Goal: Task Accomplishment & Management: Complete application form

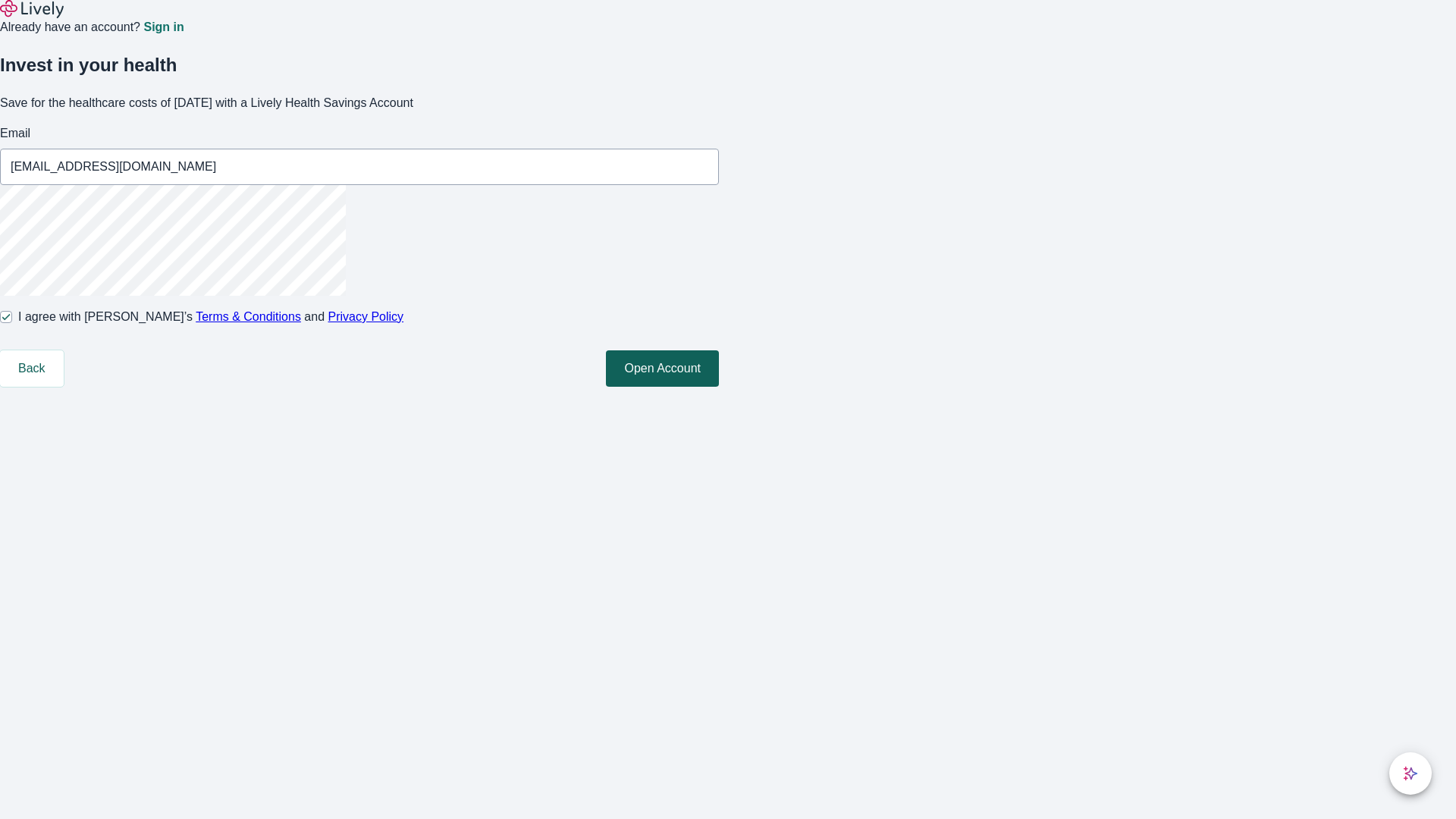
click at [719, 387] on button "Open Account" at bounding box center [662, 368] width 113 height 36
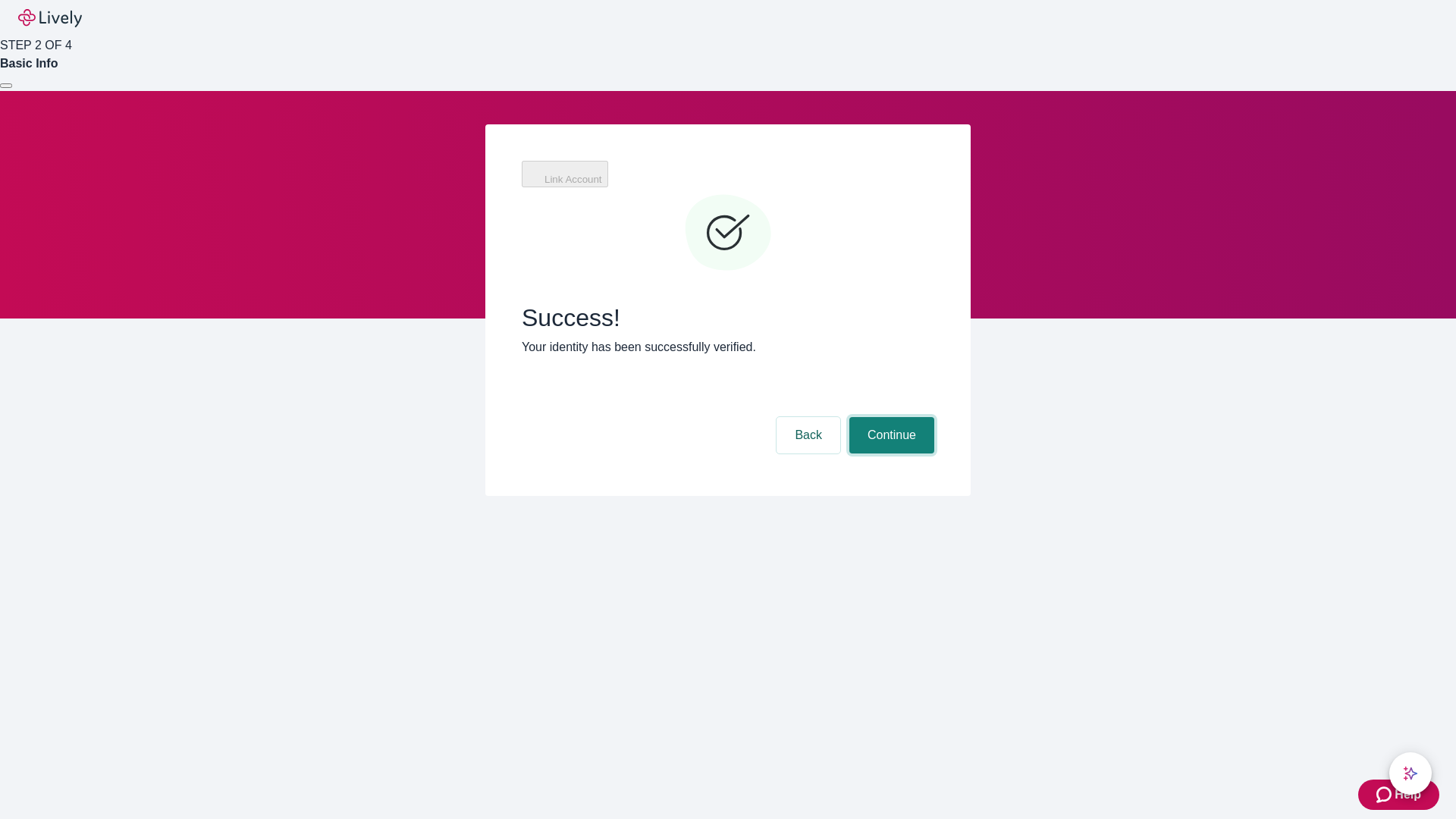
click at [889, 417] on button "Continue" at bounding box center [892, 435] width 85 height 36
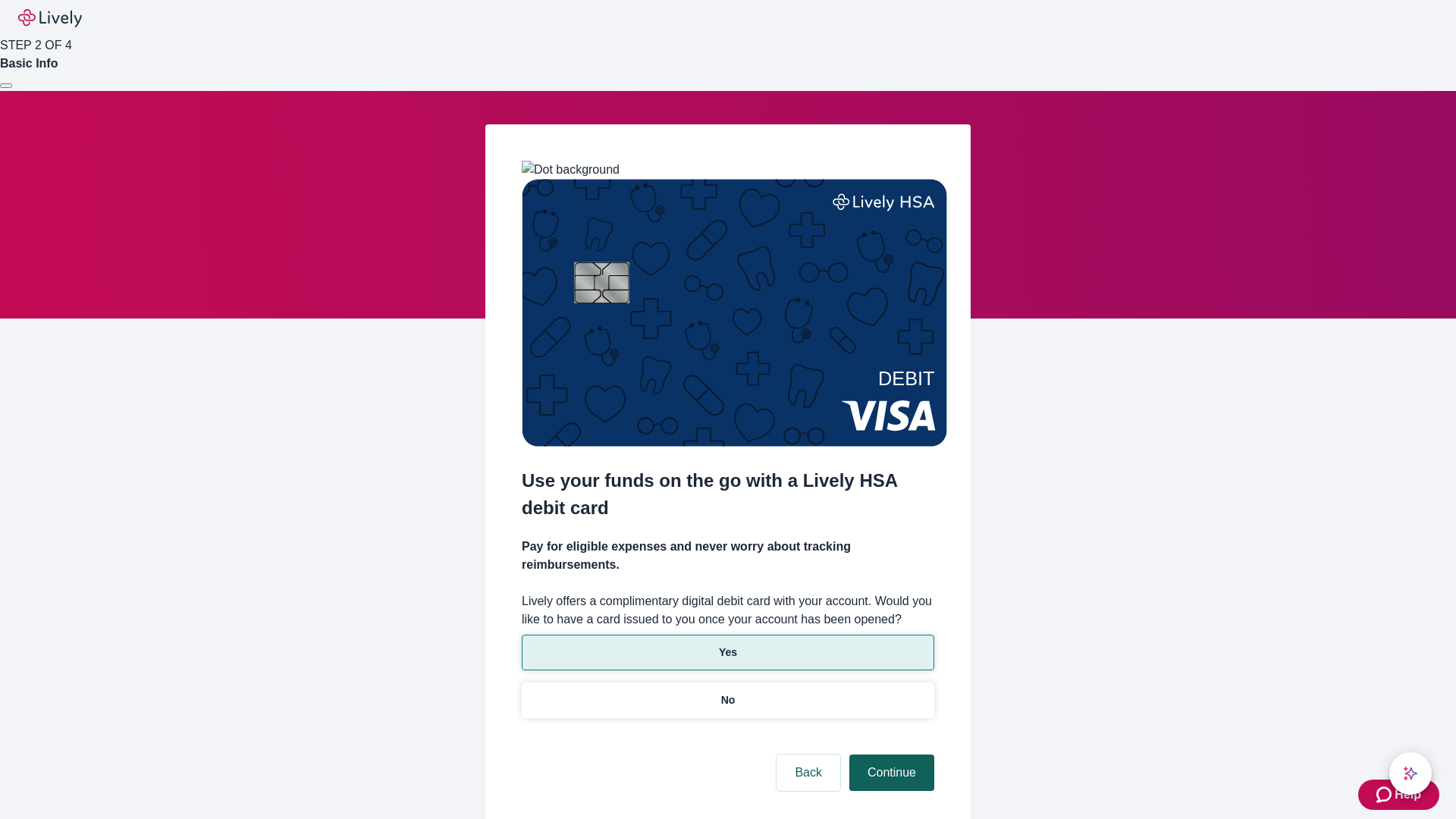
click at [727, 644] on p "Yes" at bounding box center [727, 652] width 18 height 16
click at [889, 755] on button "Continue" at bounding box center [892, 772] width 85 height 36
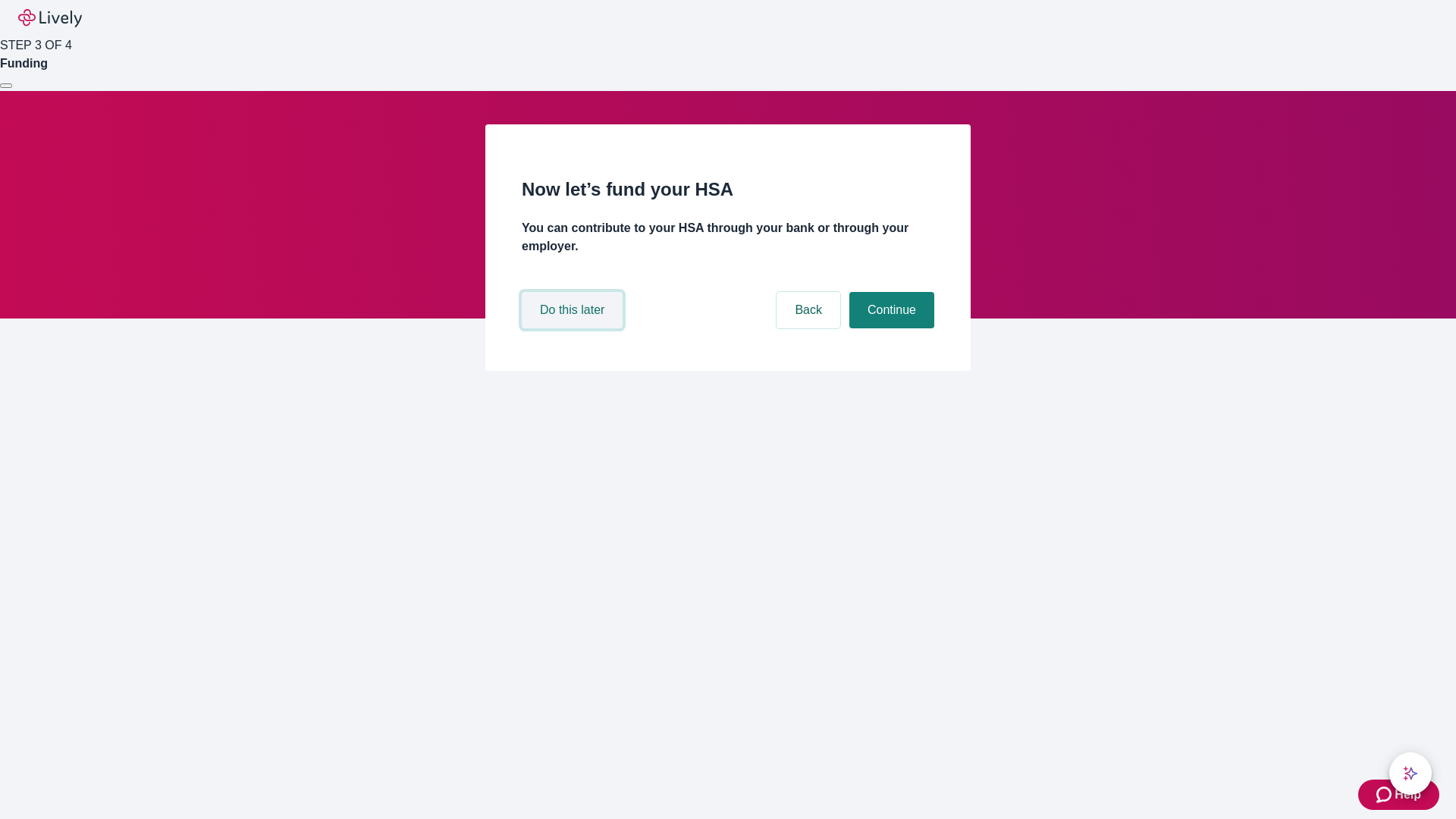
click at [574, 328] on button "Do this later" at bounding box center [572, 309] width 101 height 36
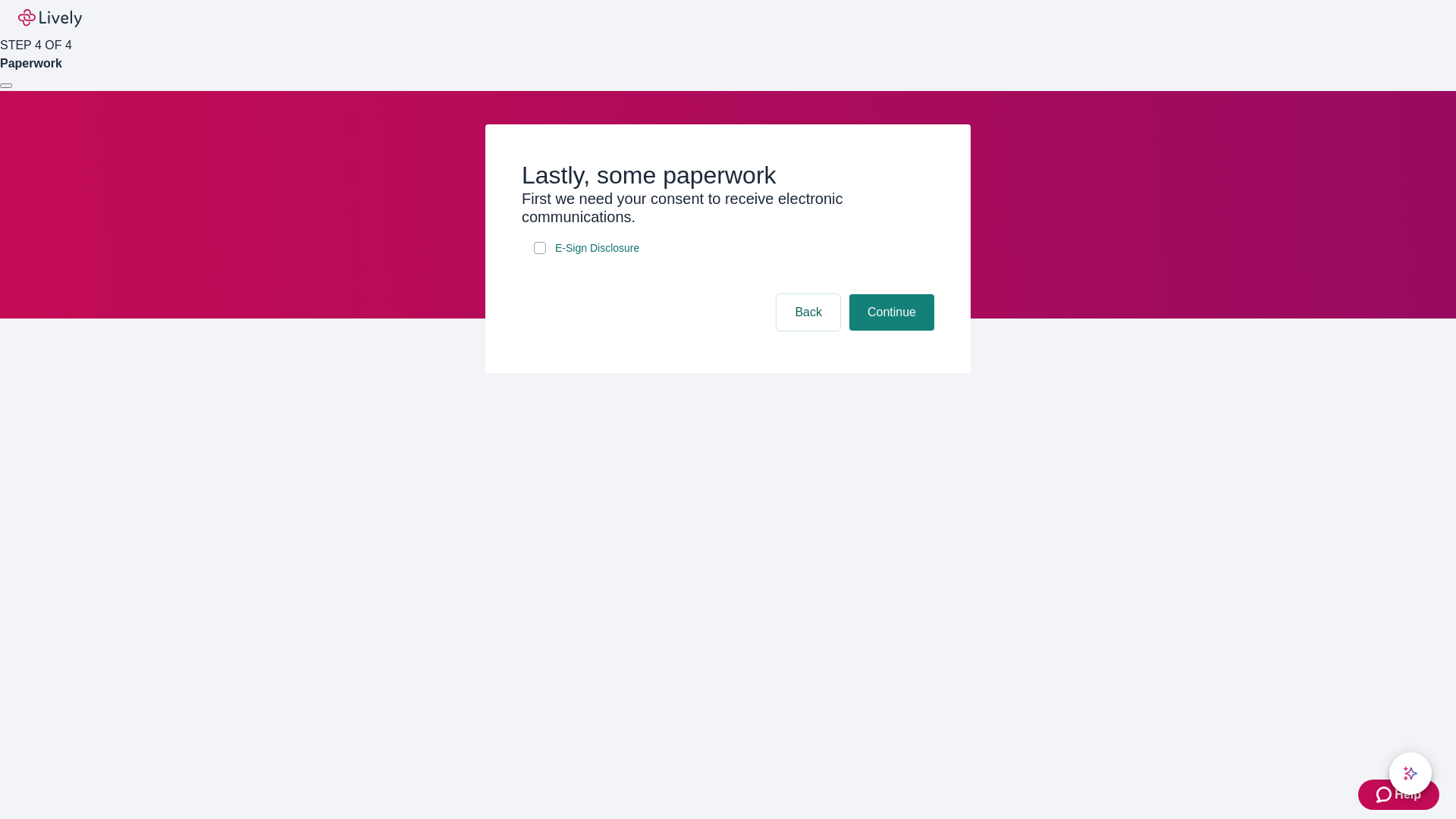
click at [540, 254] on input "E-Sign Disclosure" at bounding box center [540, 248] width 12 height 12
checkbox input "true"
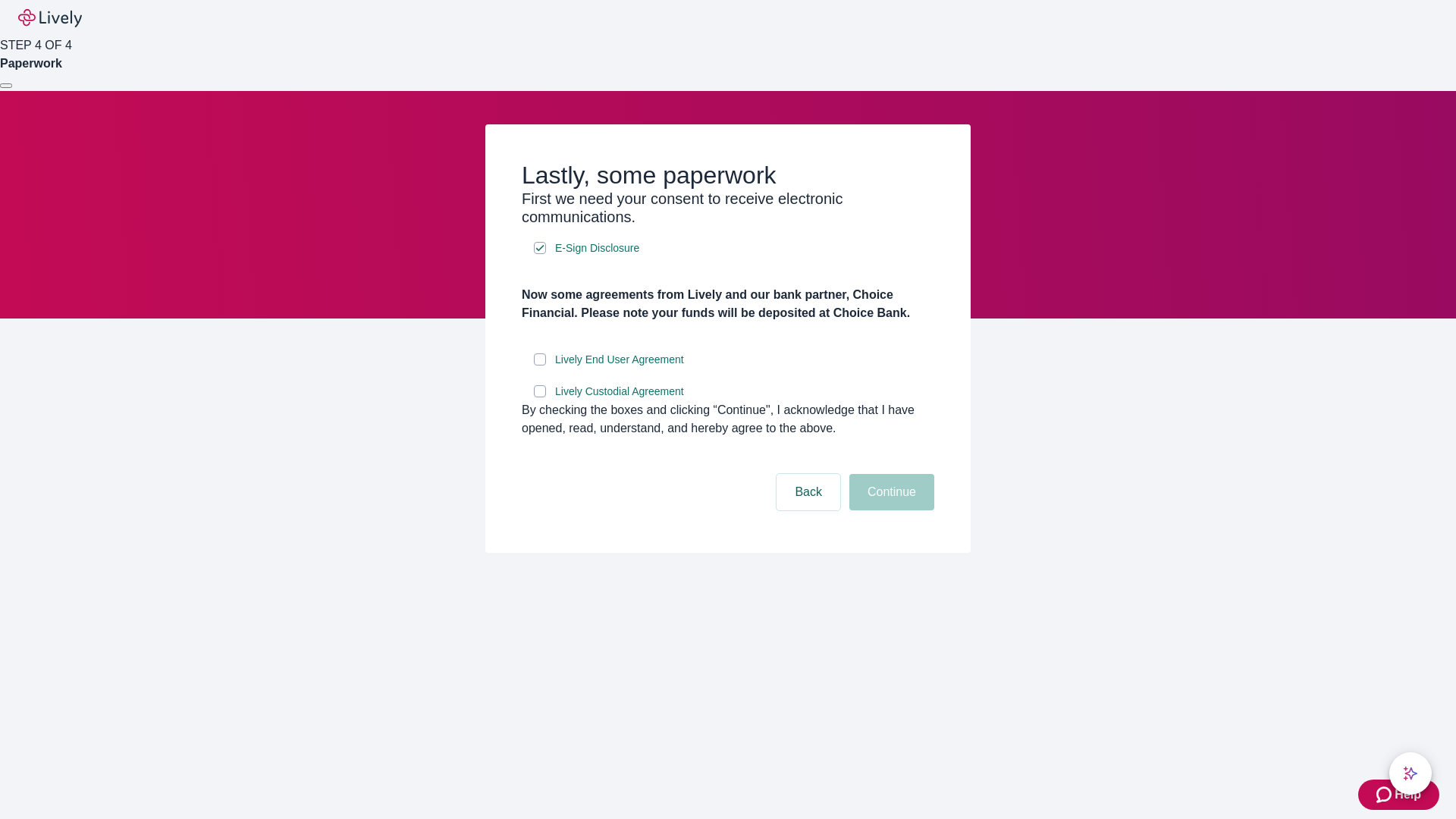
click at [540, 365] on input "Lively End User Agreement" at bounding box center [540, 359] width 12 height 12
checkbox input "true"
click at [540, 398] on input "Lively Custodial Agreement" at bounding box center [540, 391] width 12 height 12
checkbox input "true"
click at [889, 510] on button "Continue" at bounding box center [892, 492] width 85 height 36
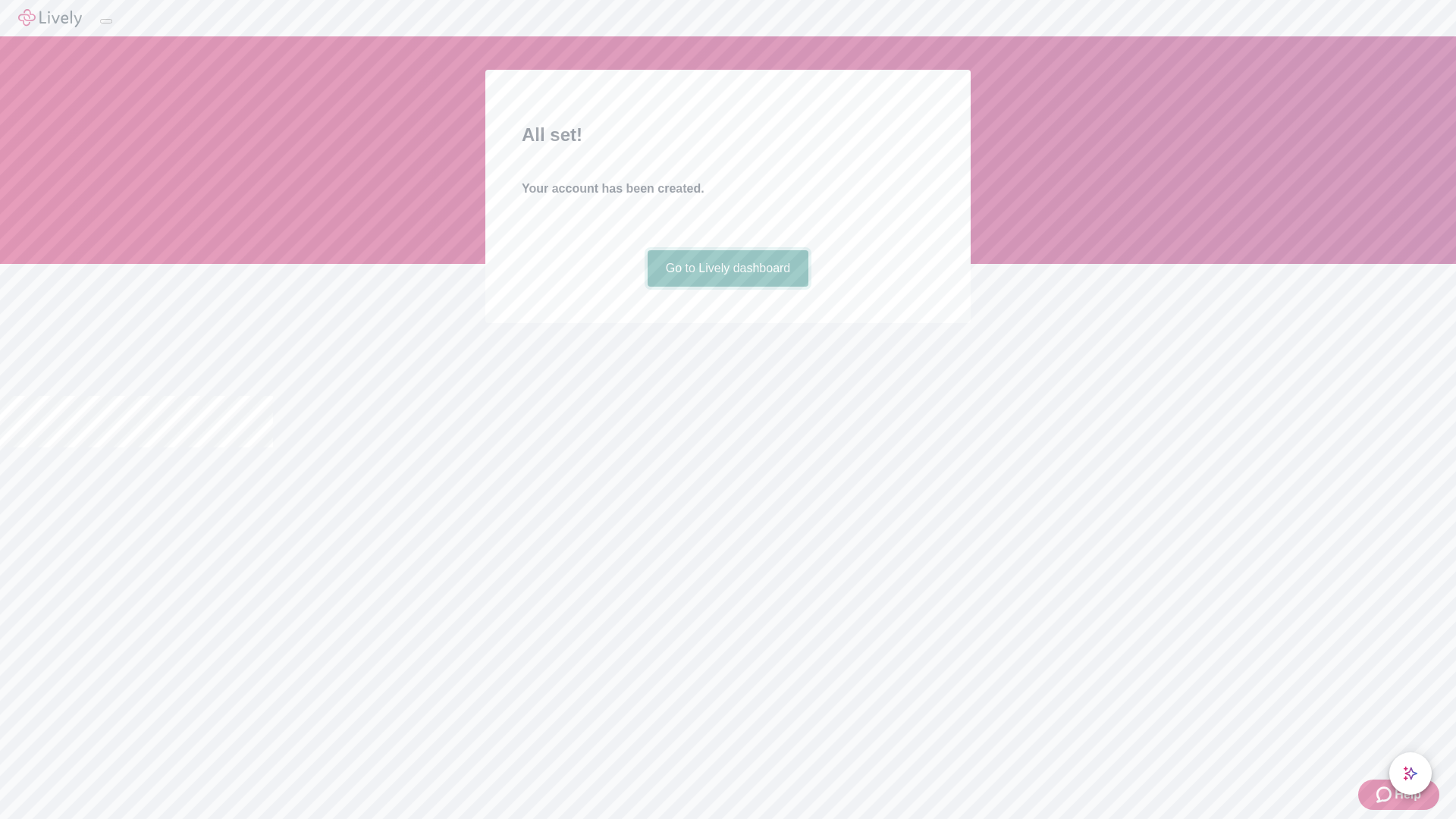
click at [727, 287] on link "Go to Lively dashboard" at bounding box center [728, 268] width 162 height 36
